Goal: Complete application form

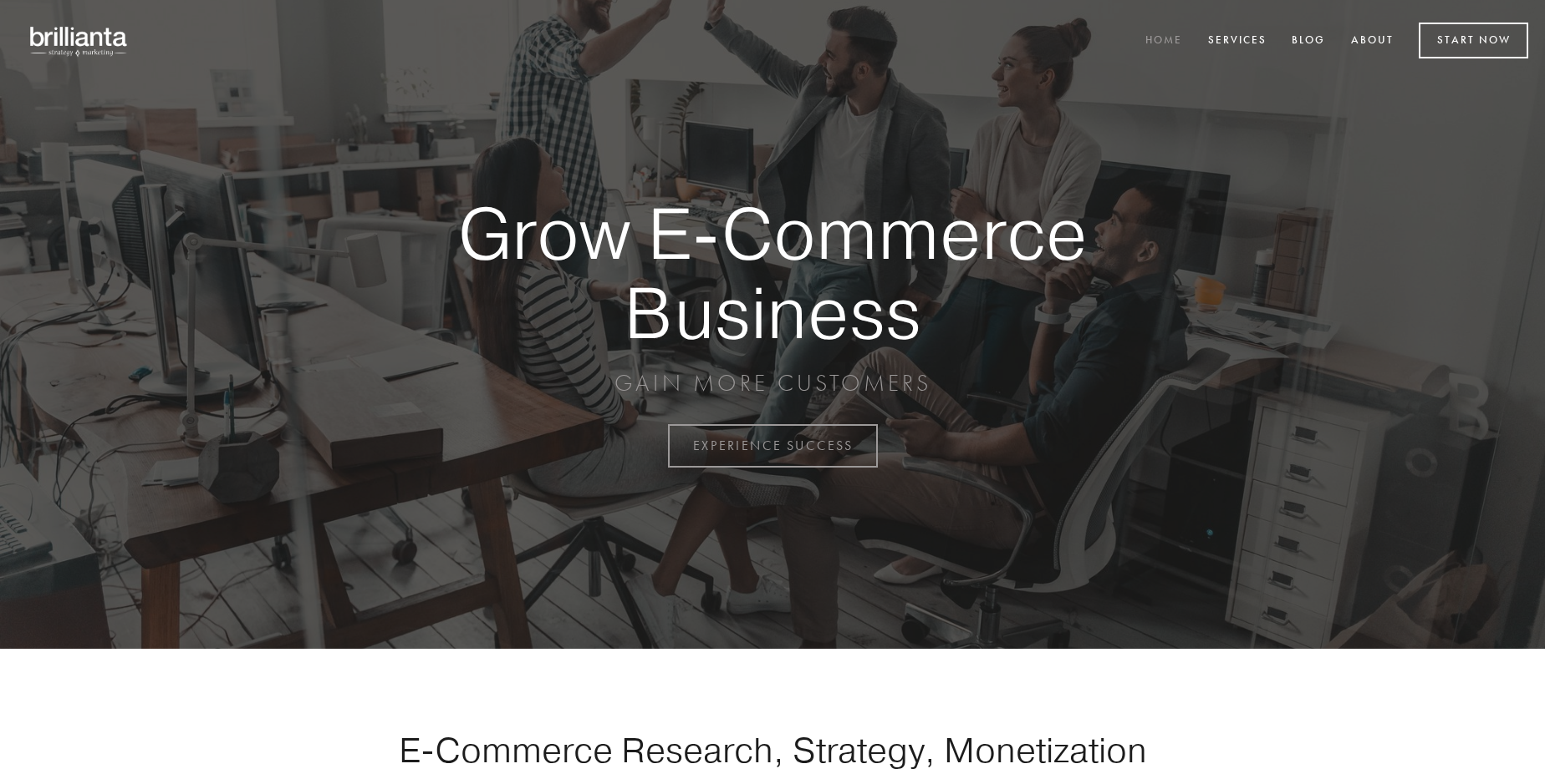
scroll to position [4379, 0]
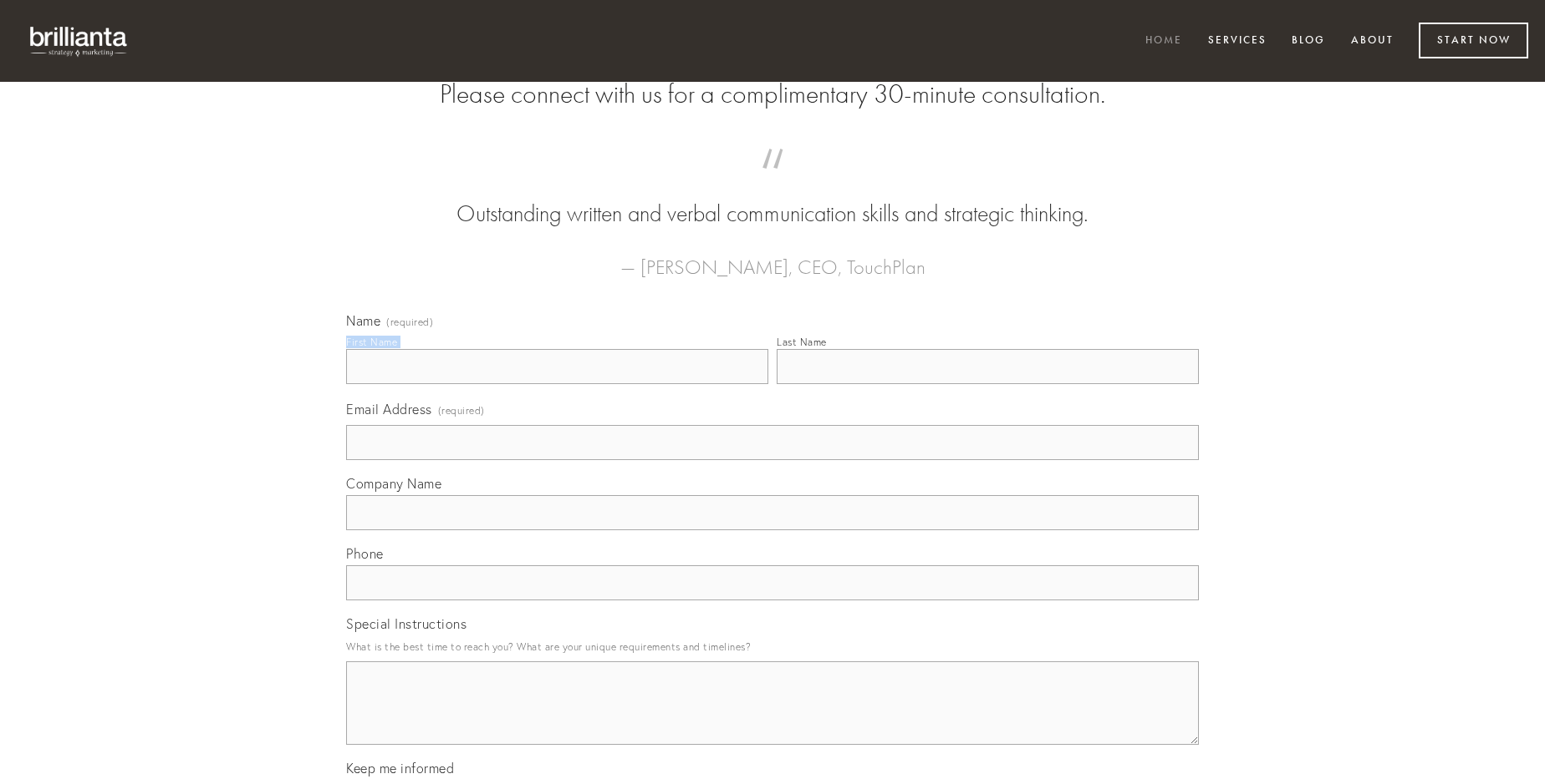
type input "[PERSON_NAME]"
click at [987, 385] on input "Last Name" at bounding box center [987, 367] width 422 height 35
type input "[PERSON_NAME]"
click at [772, 460] on input "Email Address (required)" at bounding box center [772, 442] width 852 height 35
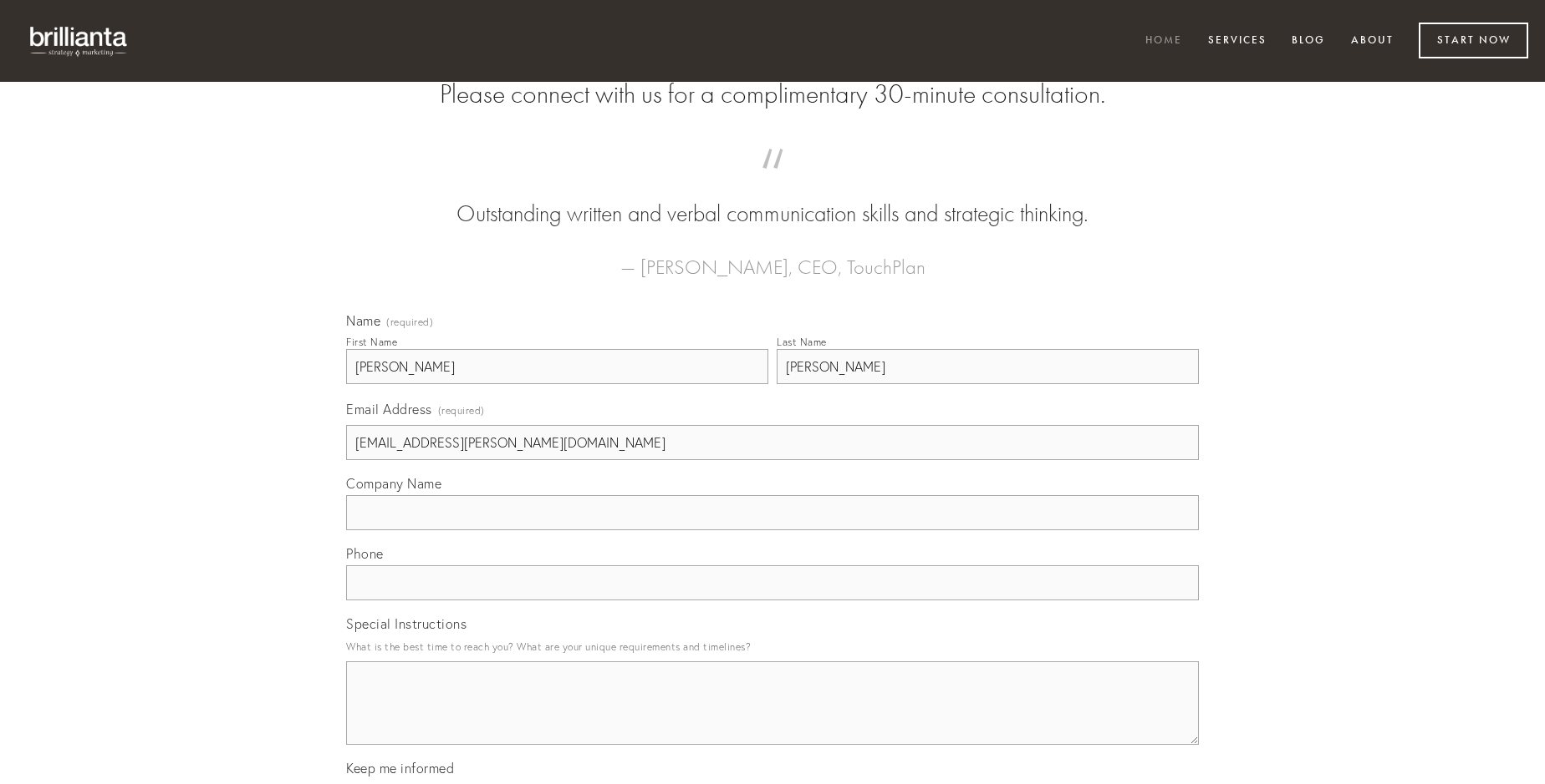
type input "[EMAIL_ADDRESS][PERSON_NAME][DOMAIN_NAME]"
click at [772, 530] on input "Company Name" at bounding box center [772, 512] width 852 height 35
type input "[PERSON_NAME]"
click at [772, 600] on input "text" at bounding box center [772, 582] width 852 height 35
click at [772, 718] on textarea "Special Instructions" at bounding box center [772, 703] width 852 height 84
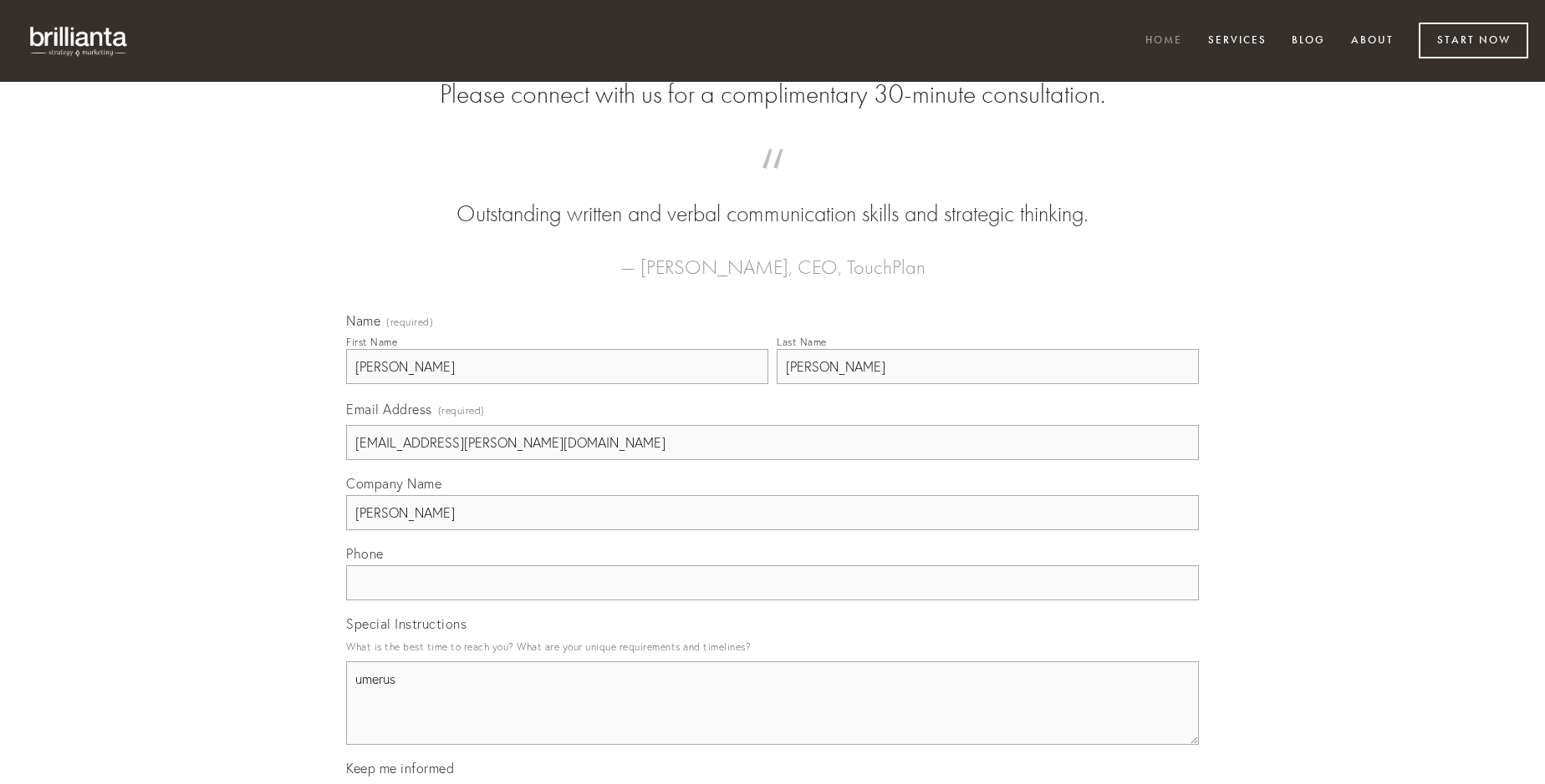
type textarea "umerus"
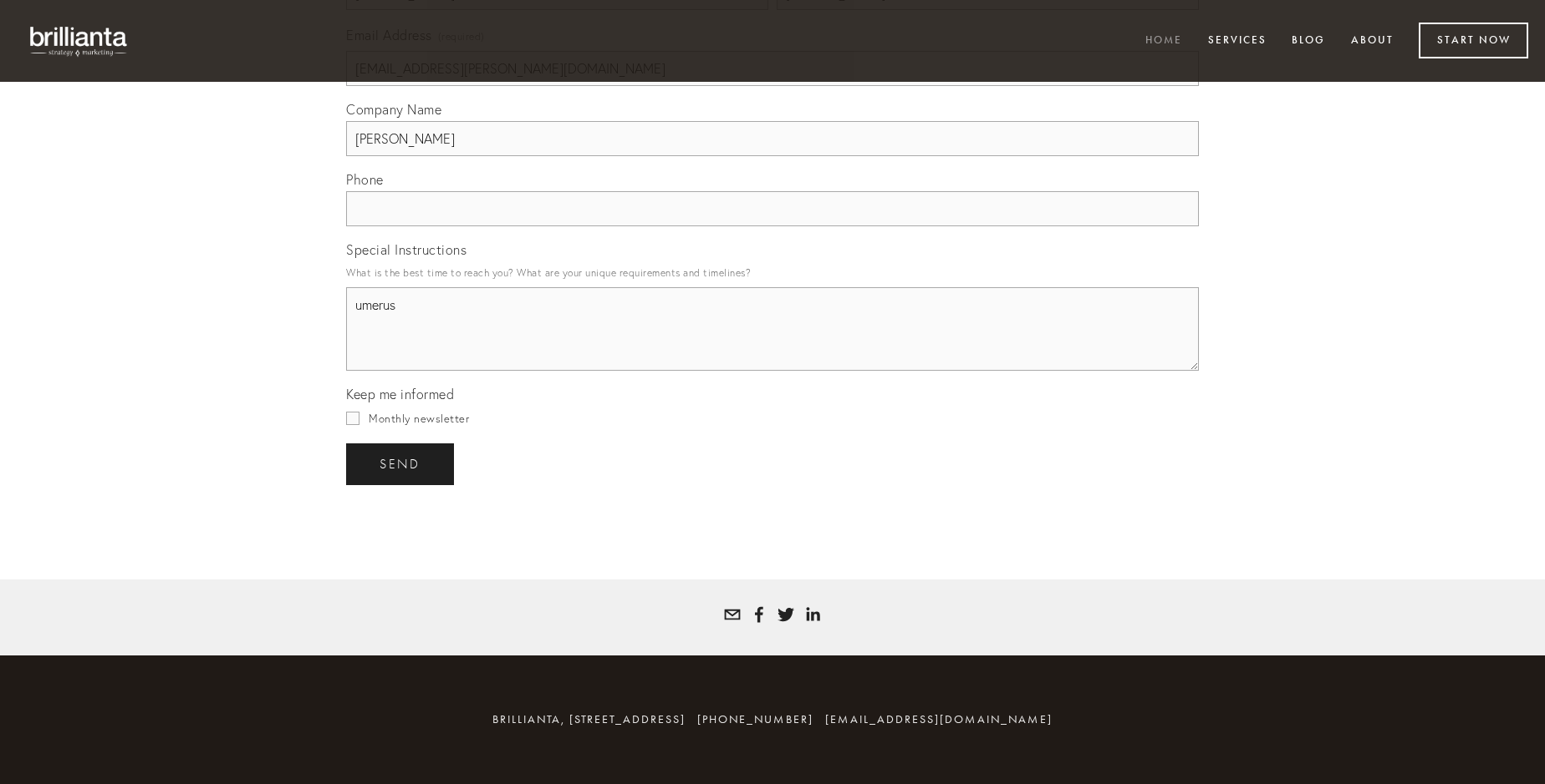
click at [402, 463] on span "send" at bounding box center [400, 464] width 41 height 15
